Goal: Find specific page/section: Find specific page/section

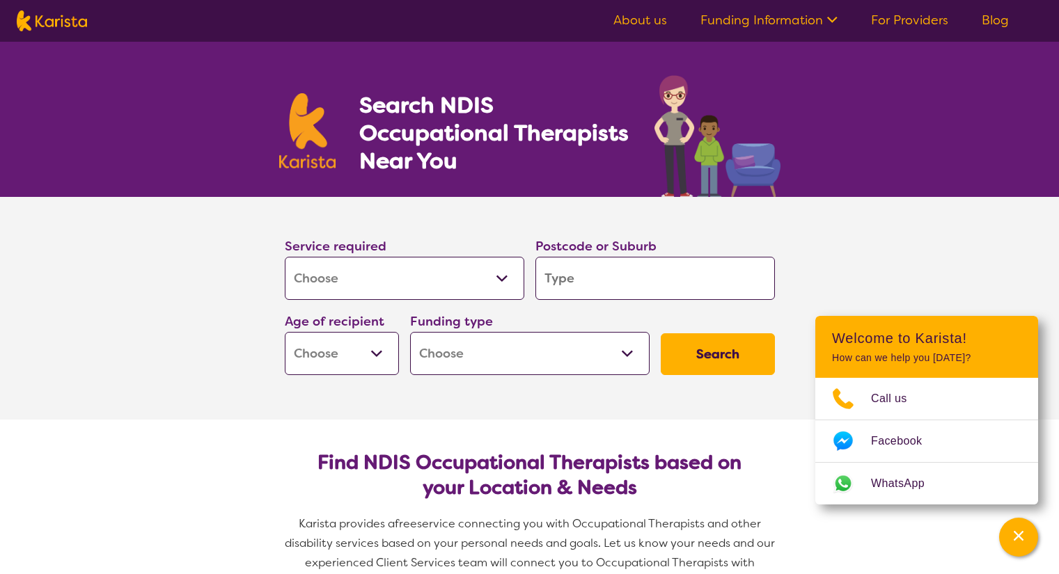
select select "[MEDICAL_DATA]"
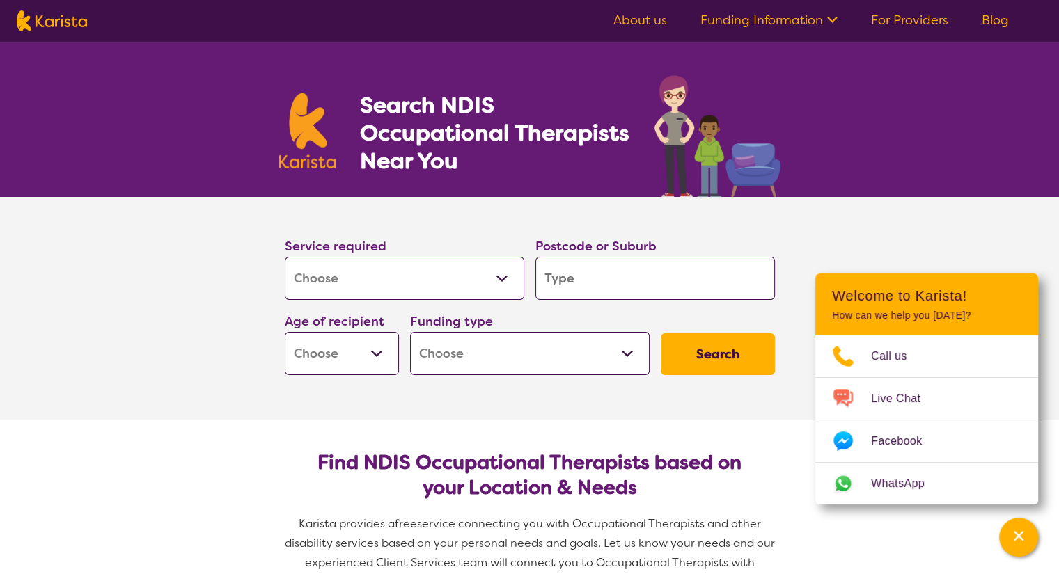
click at [564, 283] on input "search" at bounding box center [654, 278] width 239 height 43
type input "2095"
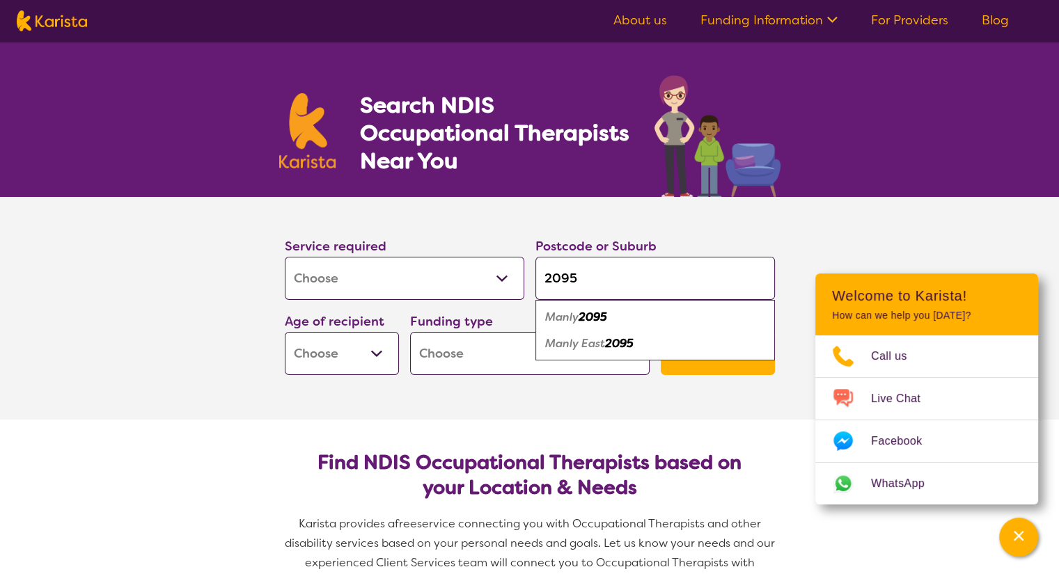
click at [572, 312] on em "Manly" at bounding box center [561, 317] width 33 height 15
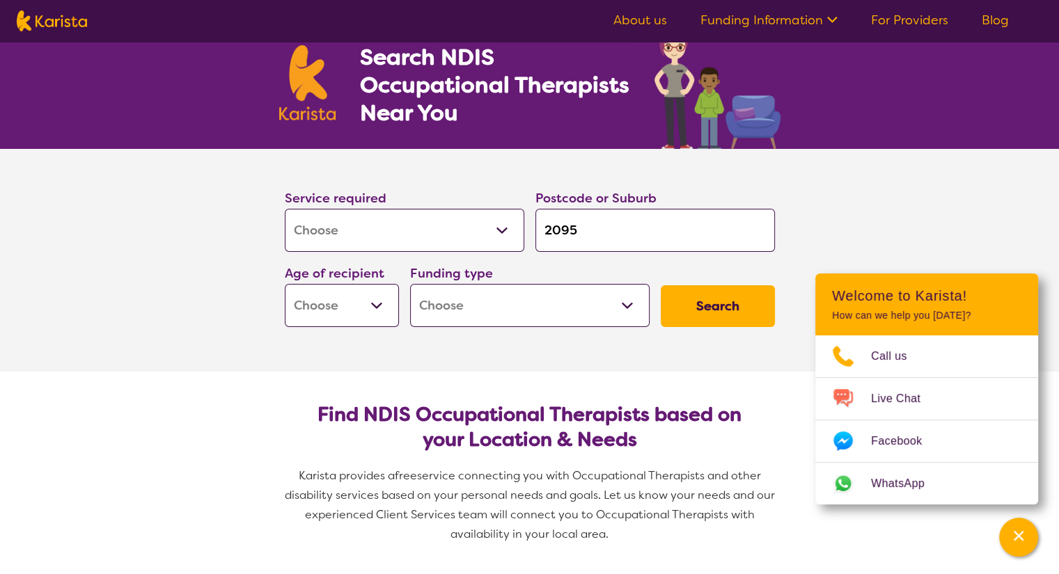
scroll to position [70, 0]
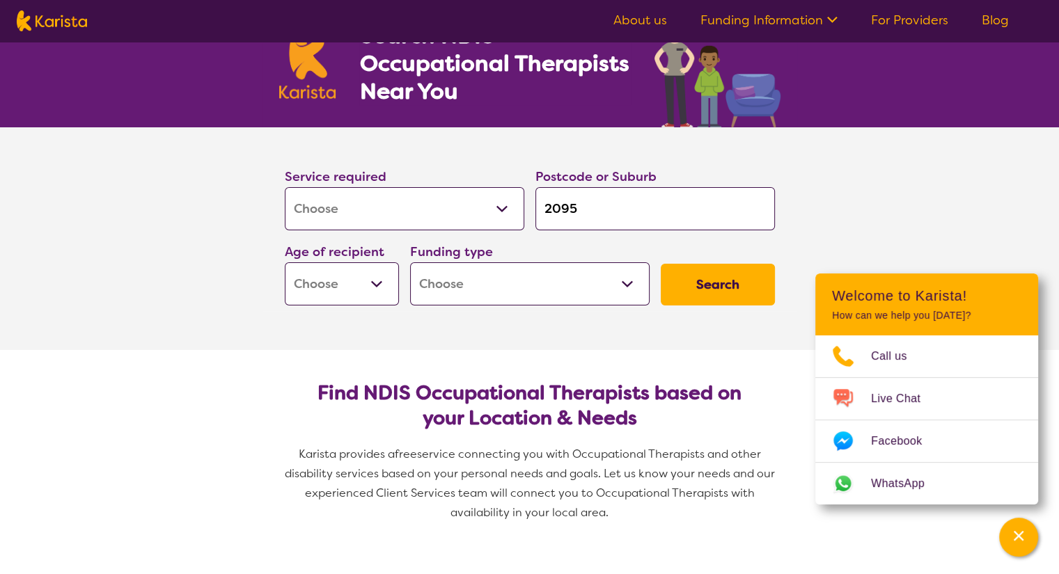
click at [536, 294] on select "Home Care Package (HCP) National Disability Insurance Scheme (NDIS) I don't know" at bounding box center [529, 283] width 239 height 43
click at [356, 324] on section "Service required Allied Health Assistant Assessment ([MEDICAL_DATA] or [MEDICAL…" at bounding box center [529, 238] width 557 height 223
click at [1013, 533] on icon "Channel Menu" at bounding box center [1018, 536] width 14 height 14
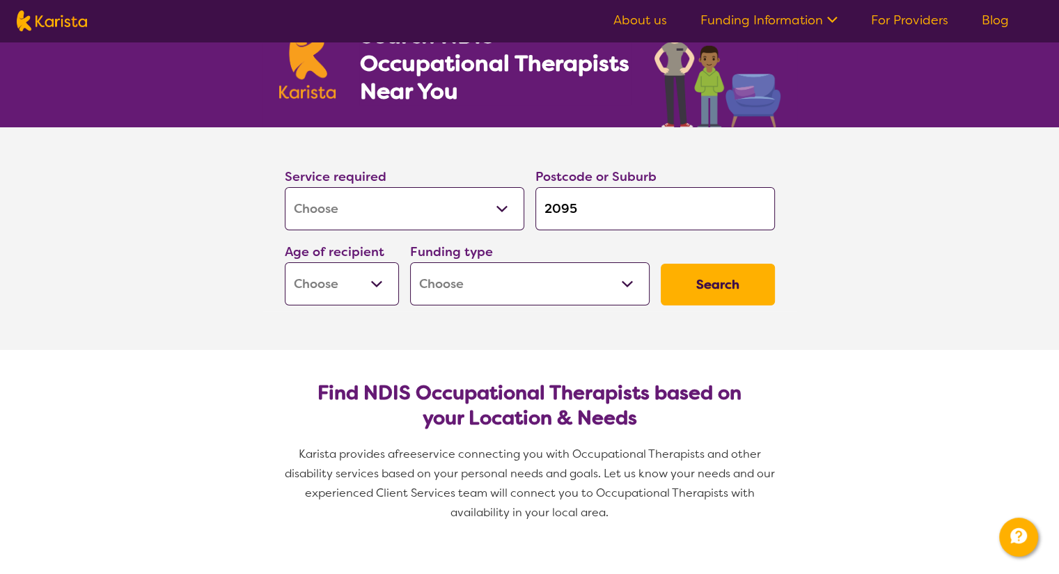
click at [632, 291] on select "Home Care Package (HCP) National Disability Insurance Scheme (NDIS) I don't know" at bounding box center [529, 283] width 239 height 43
click at [620, 289] on select "Home Care Package (HCP) National Disability Insurance Scheme (NDIS) I don't know" at bounding box center [529, 283] width 239 height 43
click at [345, 285] on select "Early Childhood - 0 to 9 Child - 10 to 11 Adolescent - 12 to 17 Adult - 18 to 6…" at bounding box center [342, 283] width 114 height 43
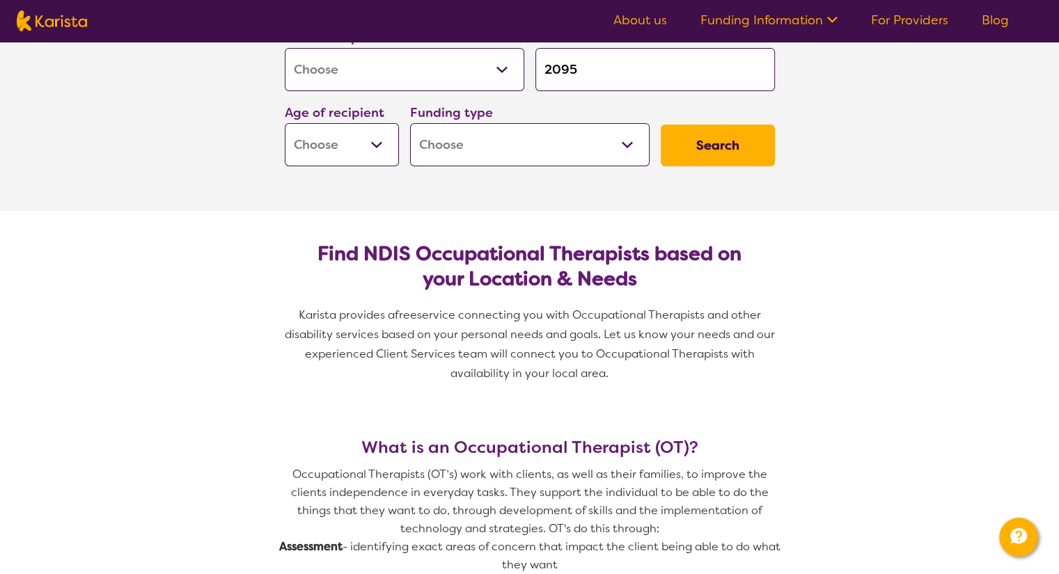
scroll to position [278, 0]
